Goal: Navigation & Orientation: Find specific page/section

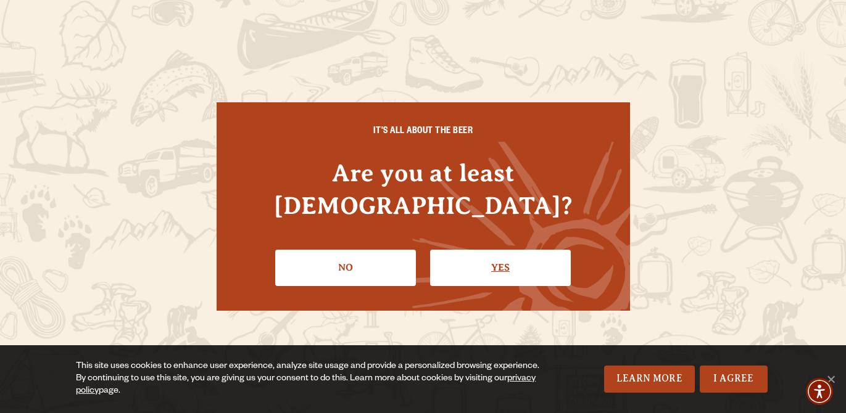
click at [448, 257] on link "Yes" at bounding box center [500, 268] width 141 height 36
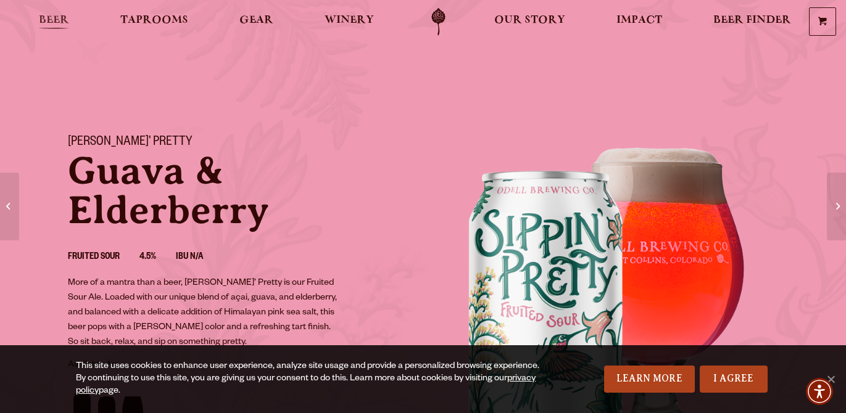
click at [42, 20] on span "Beer" at bounding box center [54, 20] width 30 height 10
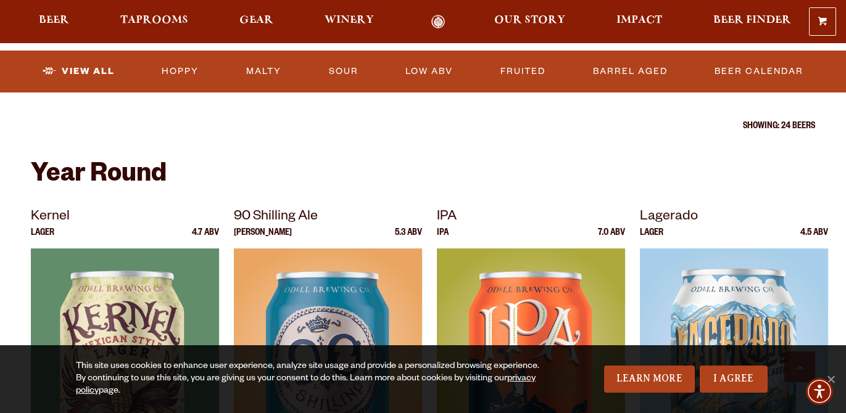
scroll to position [431, 0]
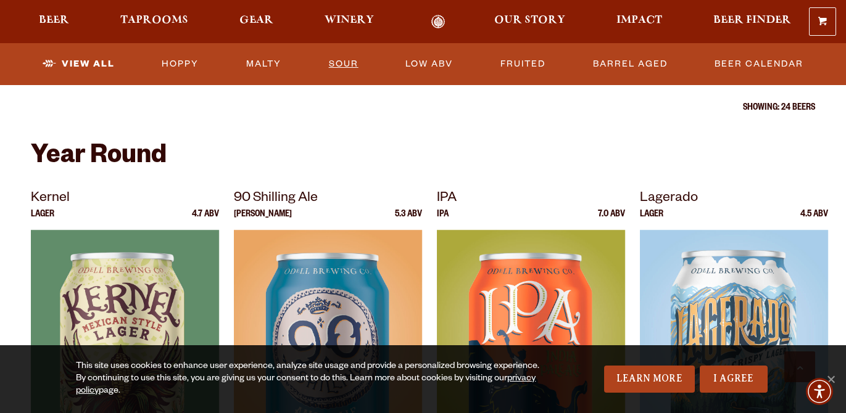
click at [332, 60] on link "Sour" at bounding box center [343, 64] width 39 height 28
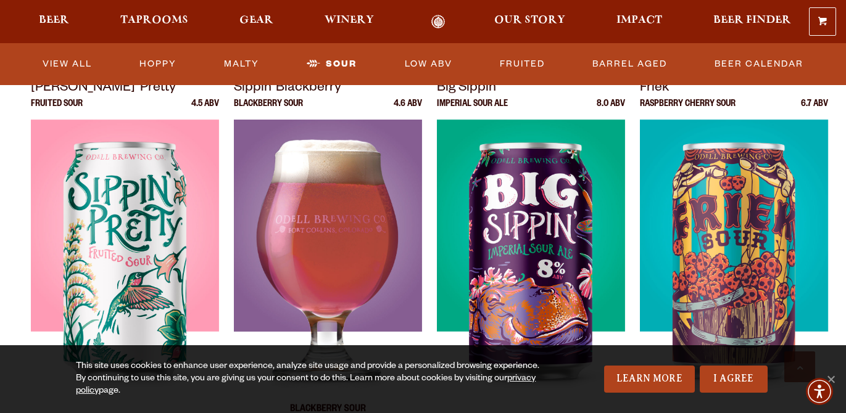
scroll to position [297, 0]
